Goal: Register for event/course

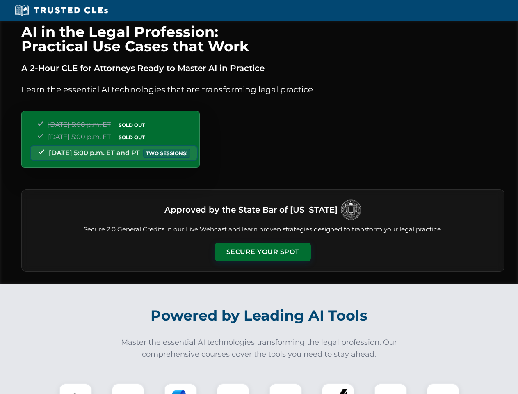
click at [263, 252] on button "Secure Your Spot" at bounding box center [263, 252] width 96 height 19
click at [76, 389] on img at bounding box center [76, 400] width 24 height 24
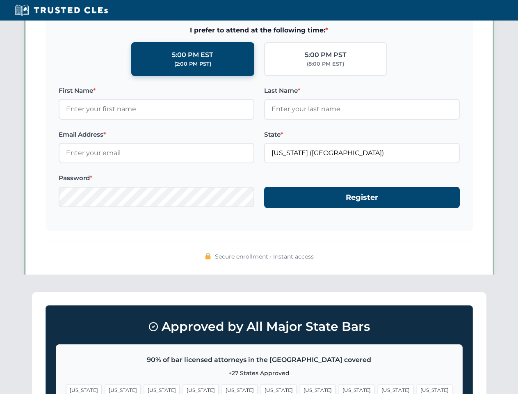
click at [300, 389] on span "[US_STATE]" at bounding box center [318, 390] width 36 height 12
click at [378, 389] on span "[US_STATE]" at bounding box center [396, 390] width 36 height 12
